Goal: Check status: Check status

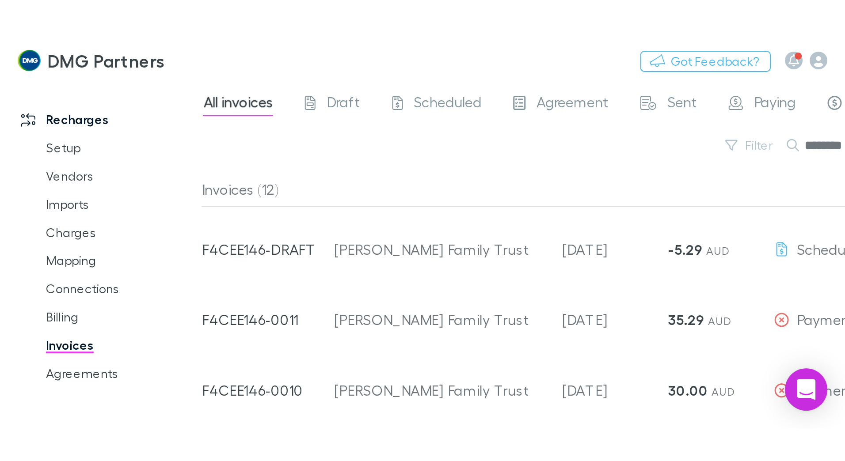
scroll to position [12, 0]
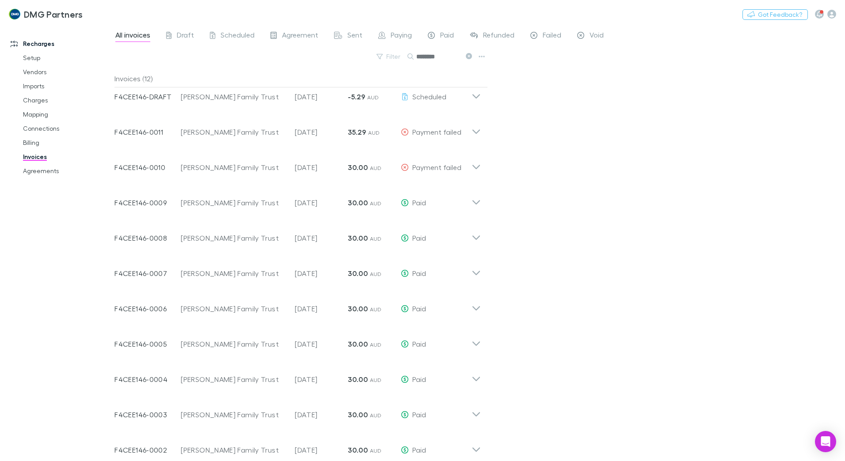
click at [32, 156] on link "Invoices" at bounding box center [66, 157] width 105 height 14
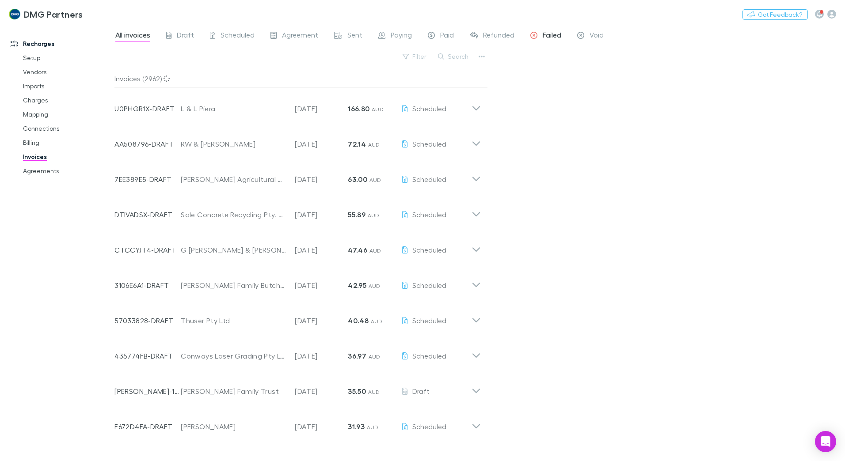
click at [422, 34] on span "Failed" at bounding box center [552, 35] width 19 height 11
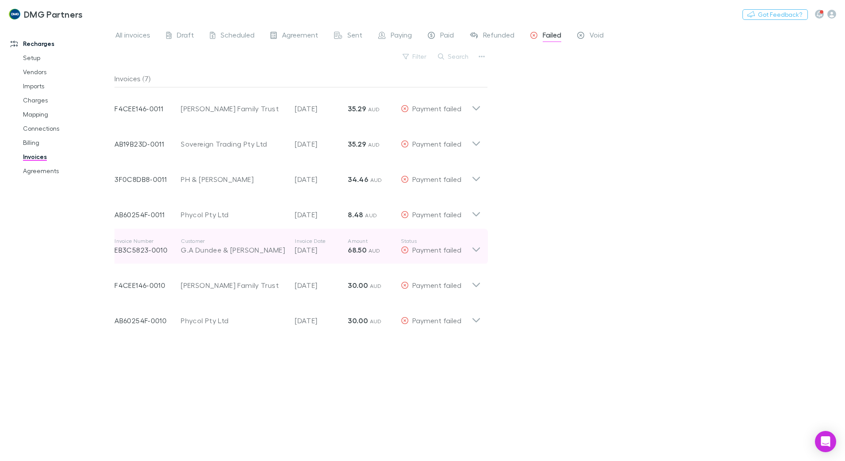
click at [422, 198] on icon at bounding box center [476, 247] width 9 height 18
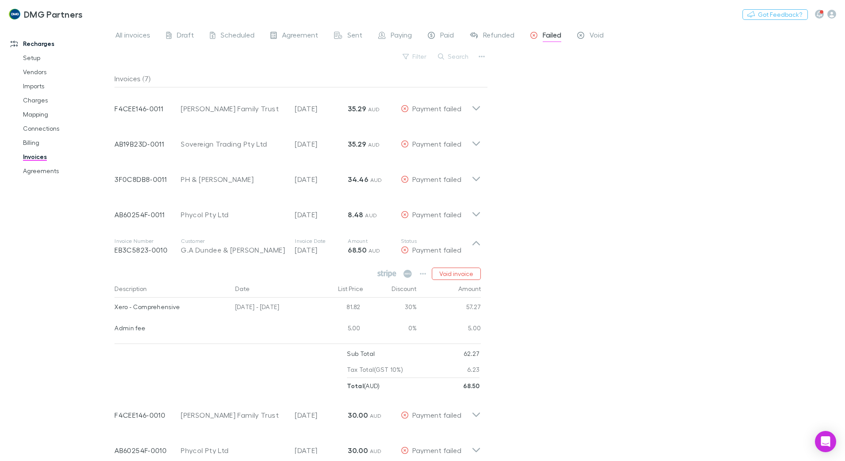
click at [422, 198] on div "All invoices Draft Scheduled Agreement Sent Paying Paid Refunded Failed Void Fi…" at bounding box center [479, 243] width 730 height 437
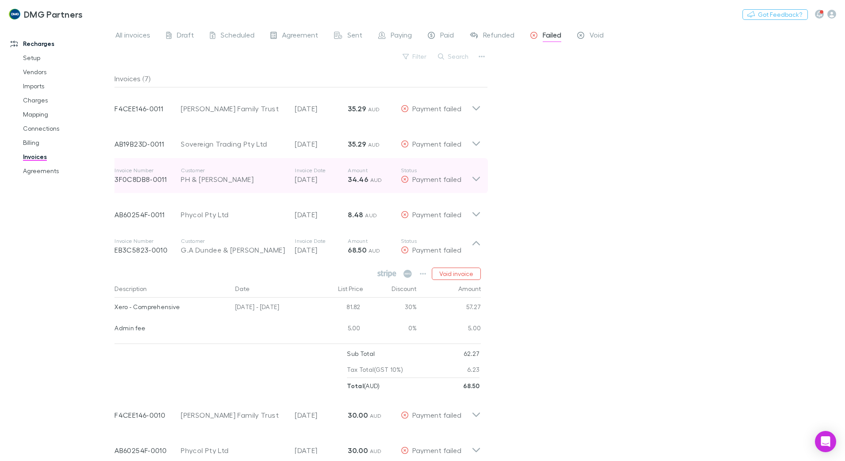
click at [422, 179] on icon at bounding box center [476, 176] width 9 height 18
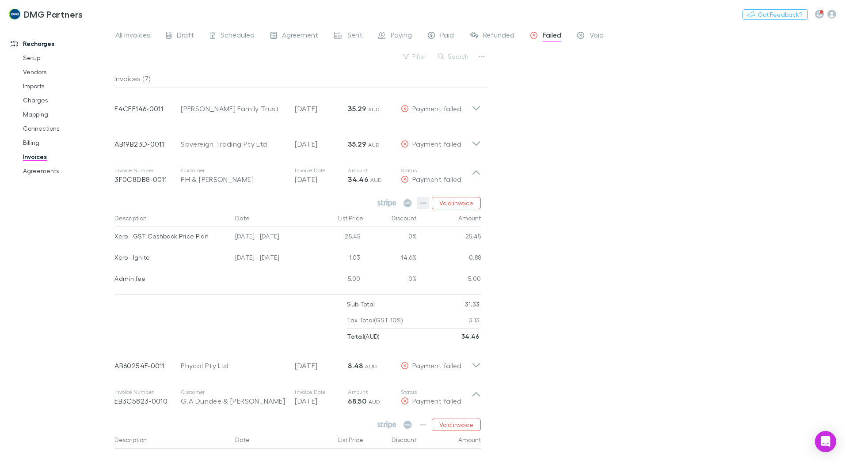
click at [422, 198] on icon "button" at bounding box center [423, 203] width 6 height 2
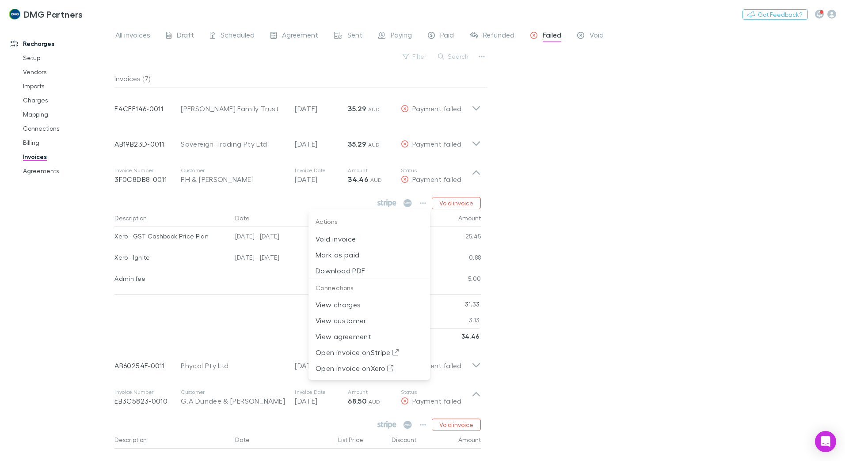
click at [422, 198] on div at bounding box center [422, 230] width 845 height 461
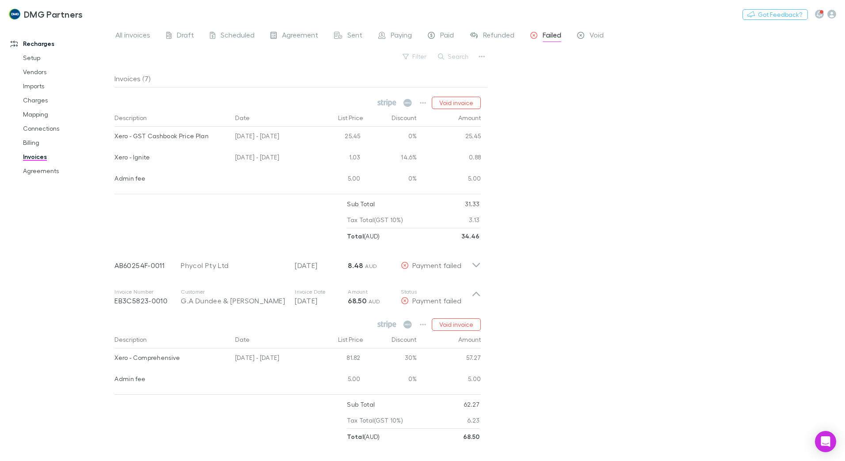
scroll to position [162, 0]
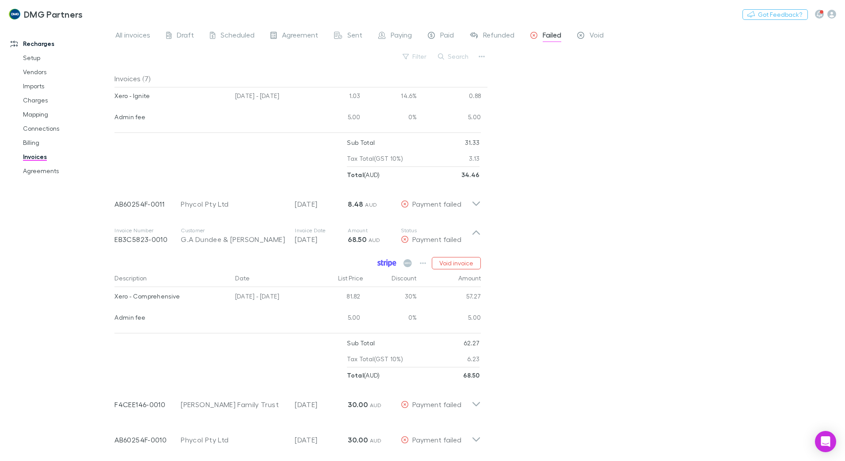
click at [389, 198] on icon at bounding box center [386, 263] width 19 height 8
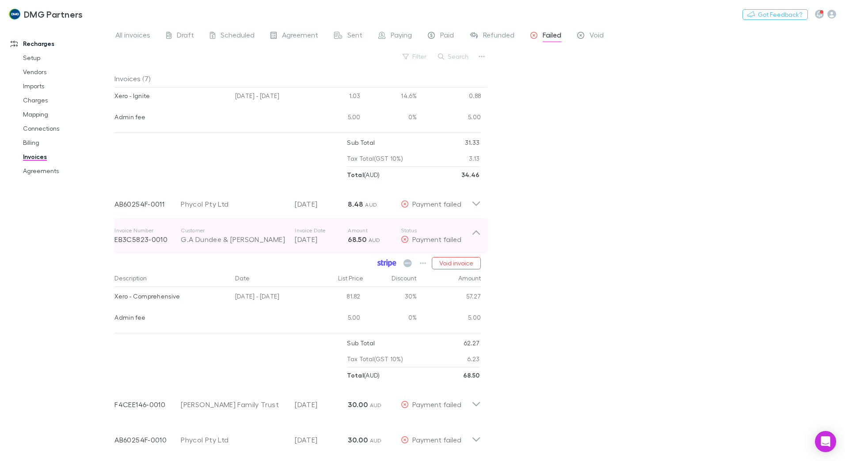
click at [422, 198] on icon at bounding box center [476, 233] width 8 height 4
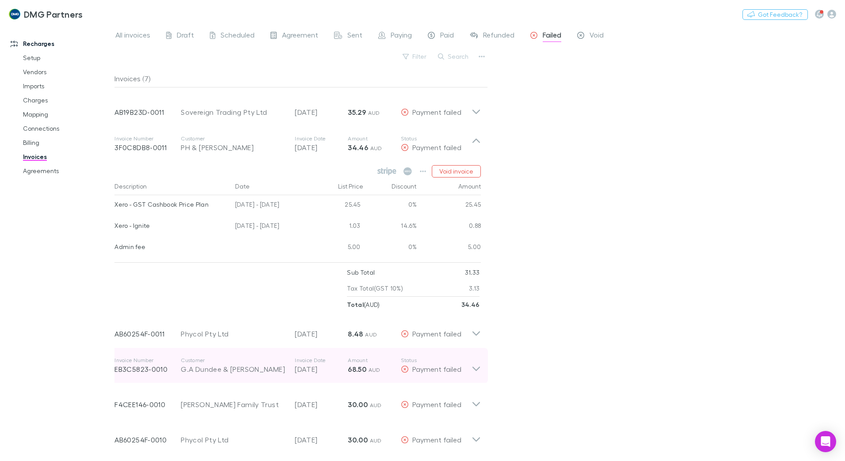
scroll to position [32, 0]
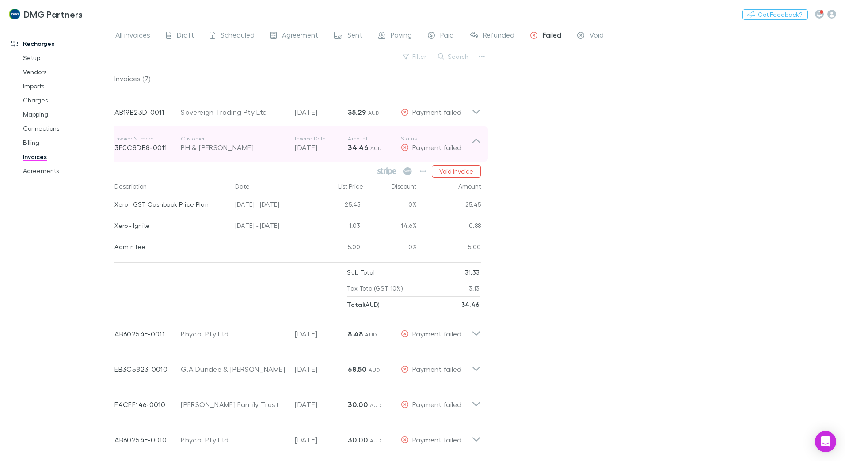
click at [422, 138] on icon at bounding box center [476, 144] width 9 height 18
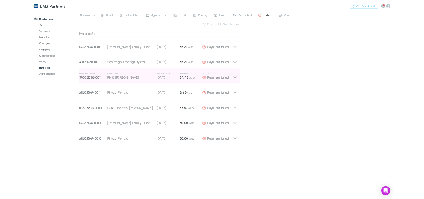
scroll to position [0, 0]
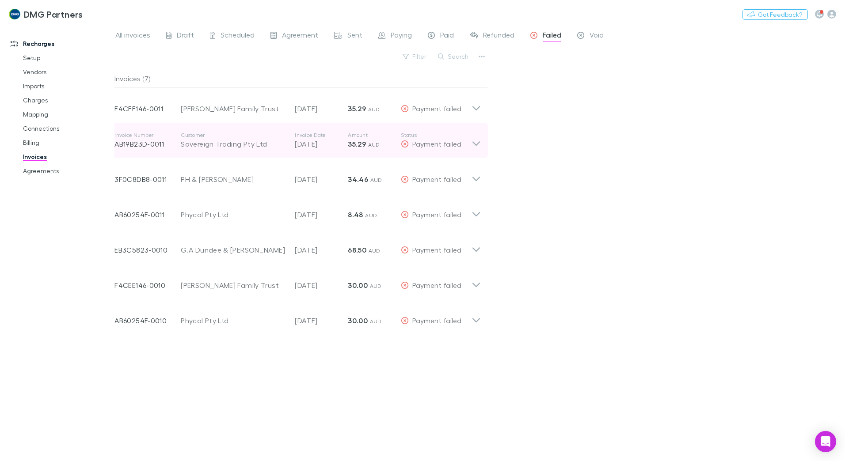
click at [422, 142] on icon at bounding box center [476, 141] width 9 height 18
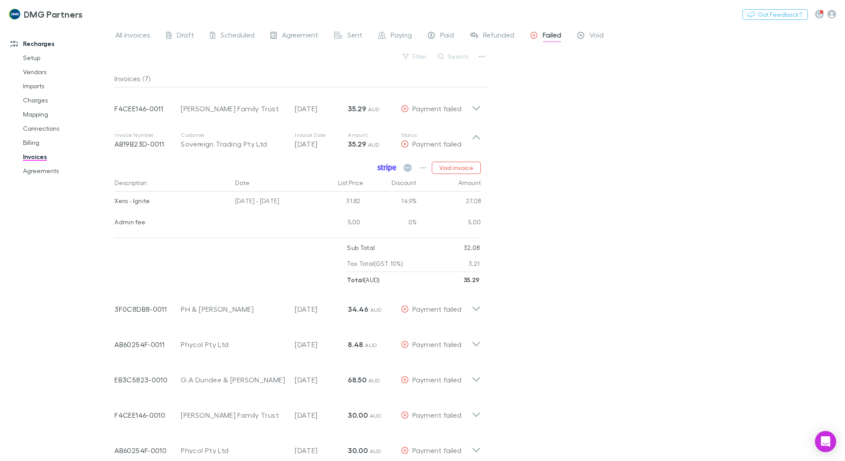
click at [385, 168] on icon at bounding box center [385, 168] width 2 height 4
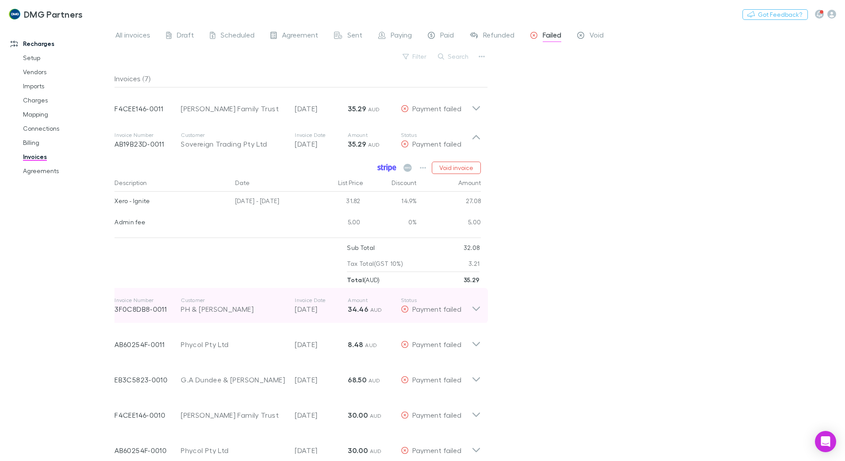
click at [422, 198] on icon at bounding box center [476, 306] width 9 height 18
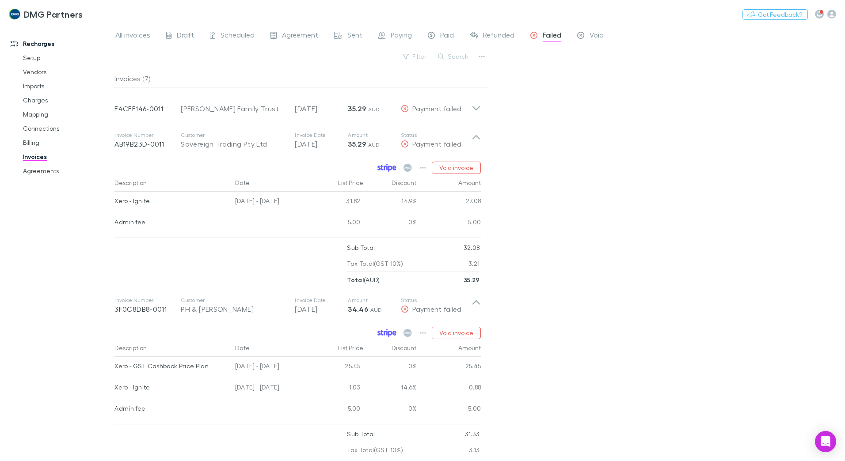
click at [394, 198] on icon at bounding box center [394, 333] width 4 height 5
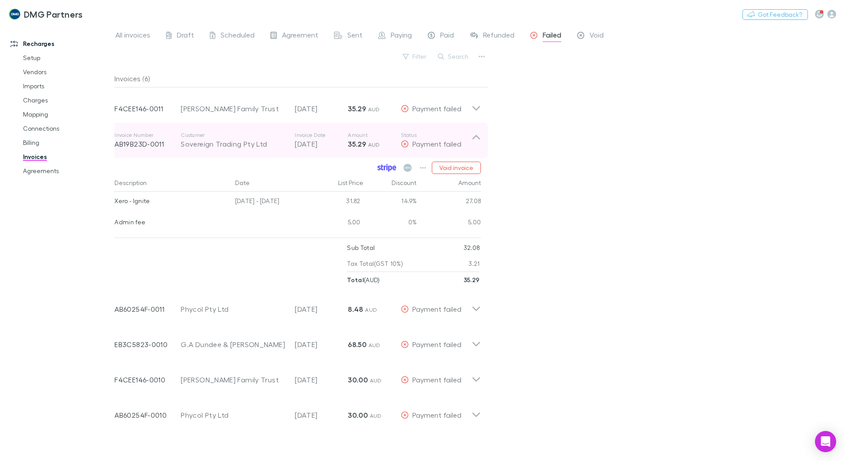
click at [422, 139] on icon at bounding box center [476, 141] width 9 height 18
